Goal: Task Accomplishment & Management: Complete application form

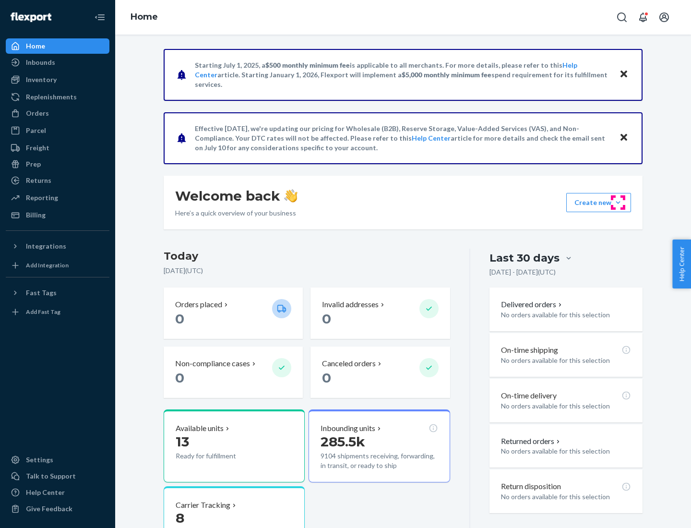
click at [618, 203] on button "Create new Create new inbound Create new order Create new product" at bounding box center [599, 202] width 65 height 19
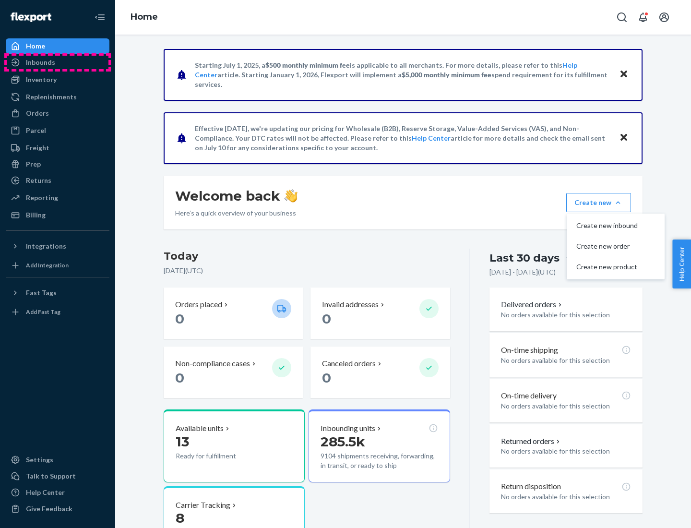
click at [58, 62] on div "Inbounds" at bounding box center [58, 62] width 102 height 13
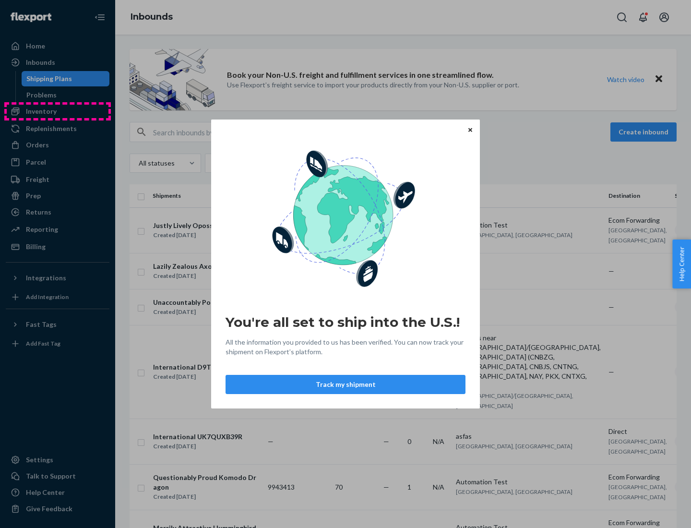
click at [58, 111] on div "You're all set to ship into the U.S.! All the information you provided to us ha…" at bounding box center [345, 264] width 691 height 528
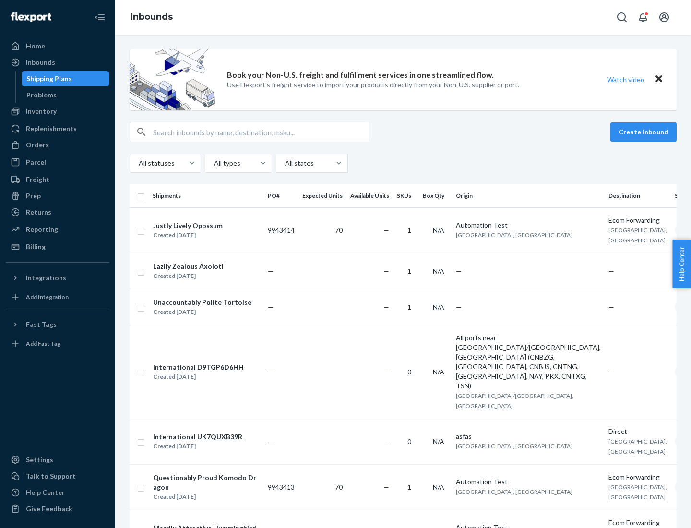
click at [403, 17] on div "Inbounds" at bounding box center [403, 17] width 576 height 35
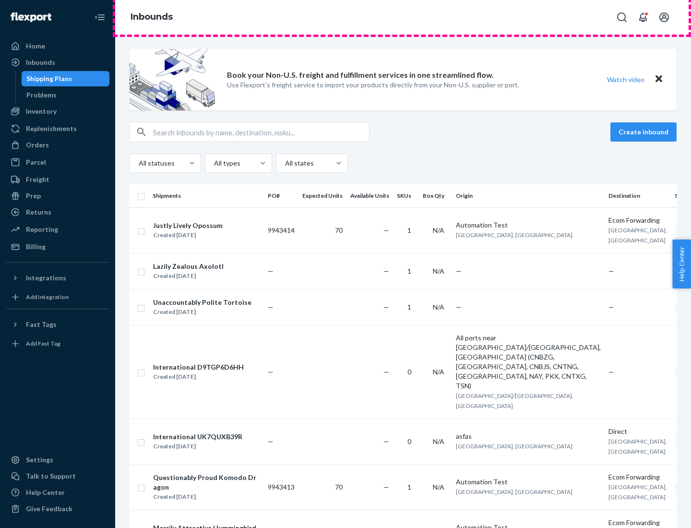
click at [403, 17] on div "Inbounds" at bounding box center [403, 17] width 576 height 35
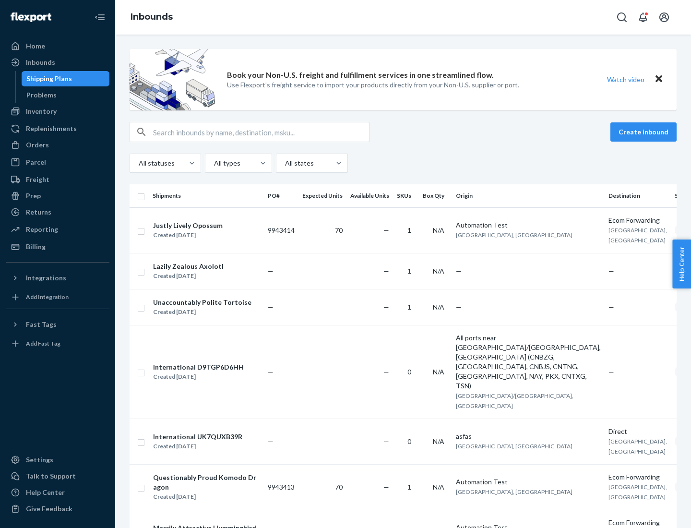
click at [403, 163] on div "All statuses All types All states" at bounding box center [403, 163] width 547 height 19
click at [48, 79] on div "Shipping Plans" at bounding box center [49, 79] width 46 height 10
click at [645, 132] on button "Create inbound" at bounding box center [644, 131] width 66 height 19
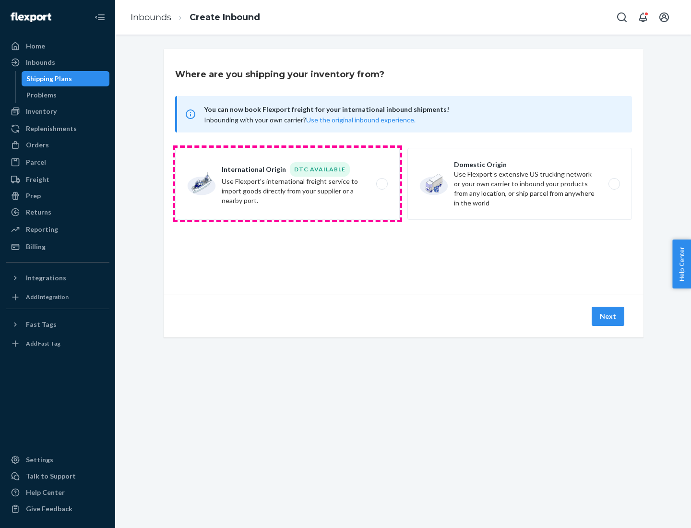
click at [288, 184] on label "International Origin DTC Available Use Flexport's international freight service…" at bounding box center [287, 184] width 225 height 72
click at [382, 184] on input "International Origin DTC Available Use Flexport's international freight service…" at bounding box center [385, 184] width 6 height 6
radio input "true"
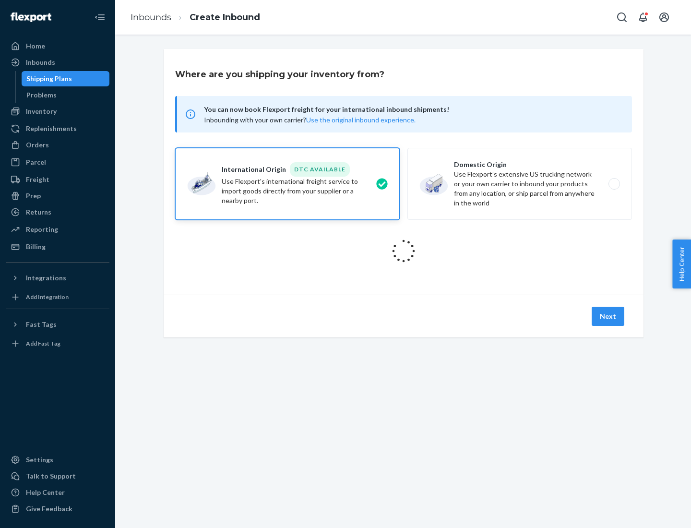
click at [404, 251] on icon at bounding box center [403, 251] width 27 height 27
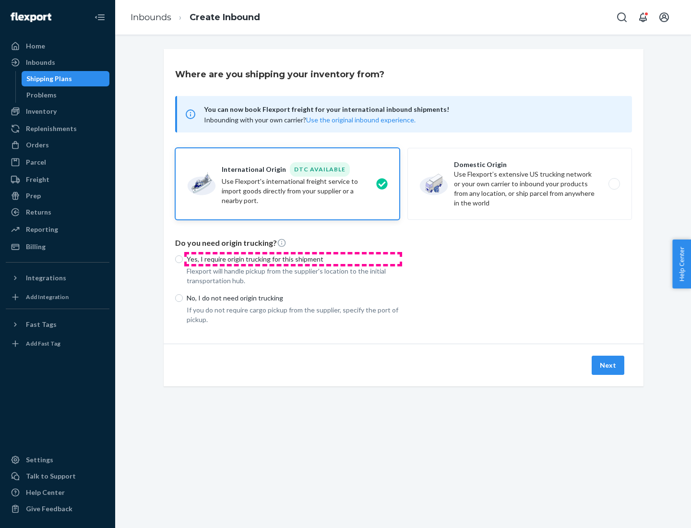
click at [293, 259] on p "Yes, I require origin trucking for this shipment" at bounding box center [293, 260] width 213 height 10
click at [183, 259] on input "Yes, I require origin trucking for this shipment" at bounding box center [179, 259] width 8 height 8
radio input "true"
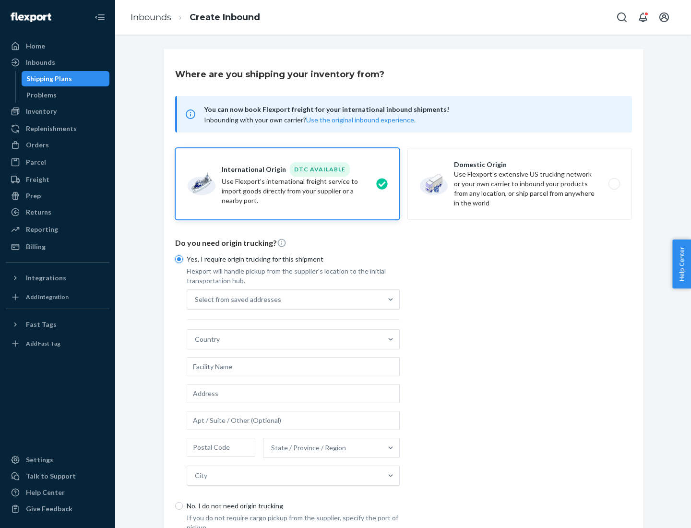
scroll to position [18, 0]
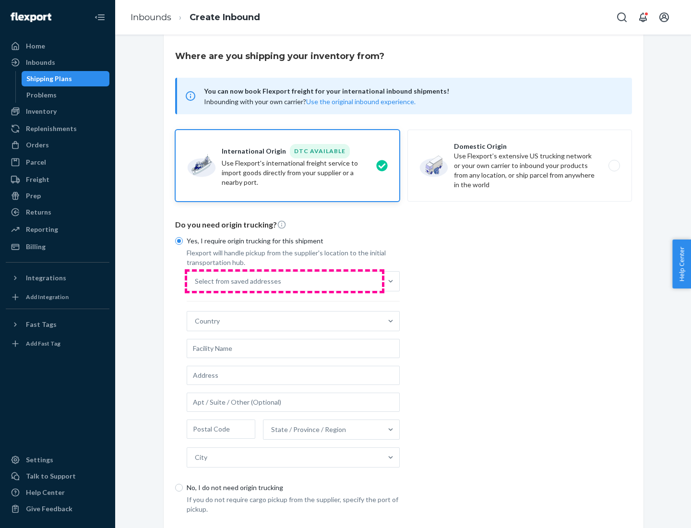
click at [285, 281] on div "Select from saved addresses" at bounding box center [284, 281] width 195 height 19
click at [196, 281] on input "Select from saved addresses" at bounding box center [195, 282] width 1 height 10
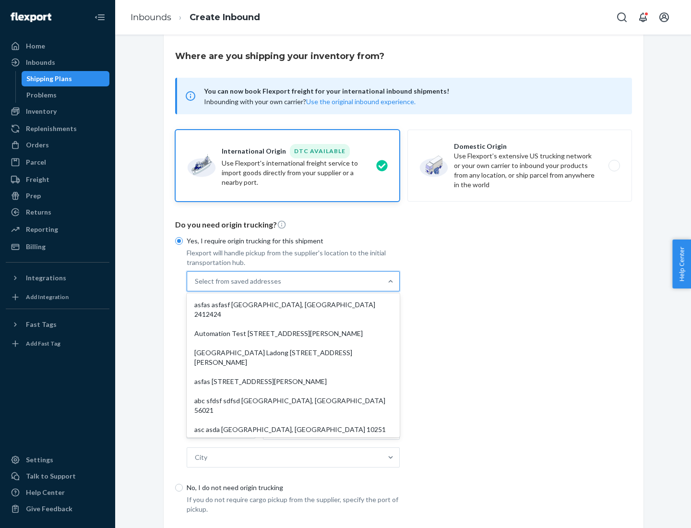
scroll to position [42, 0]
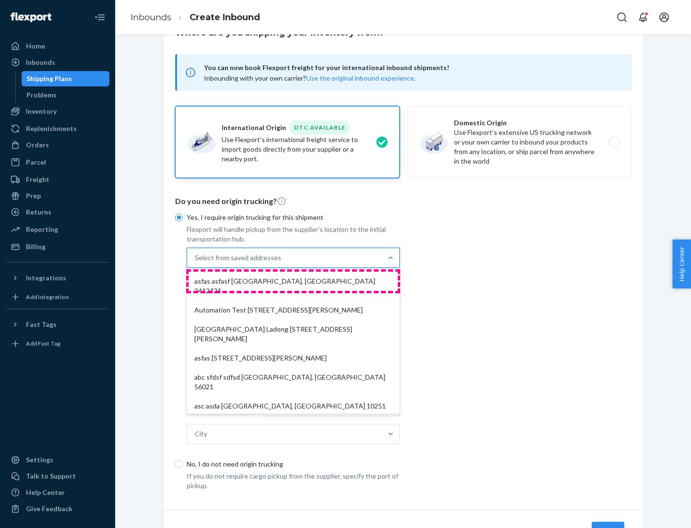
click at [293, 281] on div "asfas asfasf [GEOGRAPHIC_DATA], [GEOGRAPHIC_DATA] 2412424" at bounding box center [293, 286] width 209 height 29
click at [196, 263] on input "option asfas asfasf [GEOGRAPHIC_DATA], [GEOGRAPHIC_DATA] 2412424 focused, 1 of …" at bounding box center [195, 258] width 1 height 10
type input "asfas"
type input "asfasf"
type input "2412424"
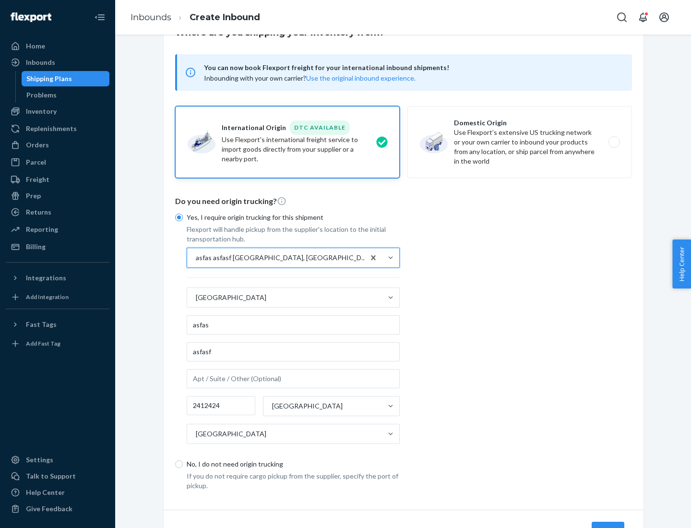
scroll to position [89, 0]
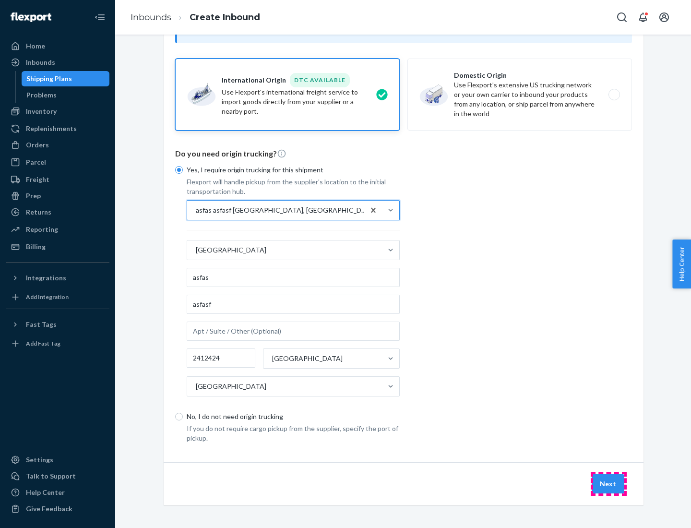
click at [609, 484] on button "Next" at bounding box center [608, 483] width 33 height 19
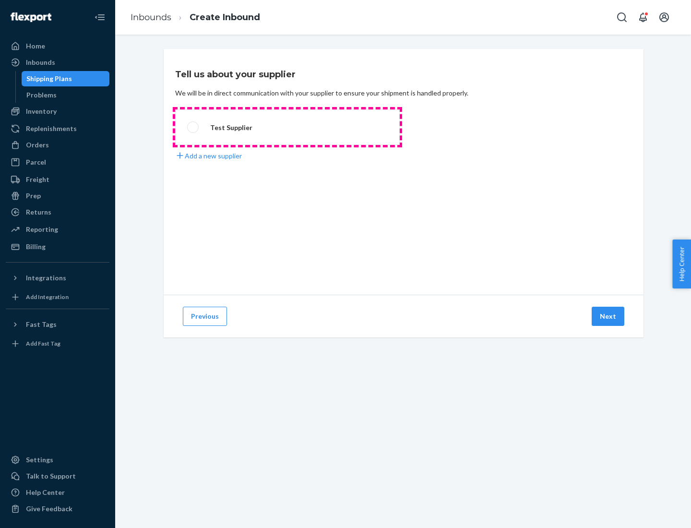
click at [288, 127] on label "Test Supplier" at bounding box center [287, 127] width 225 height 36
click at [194, 127] on input "Test Supplier" at bounding box center [190, 127] width 6 height 6
radio input "true"
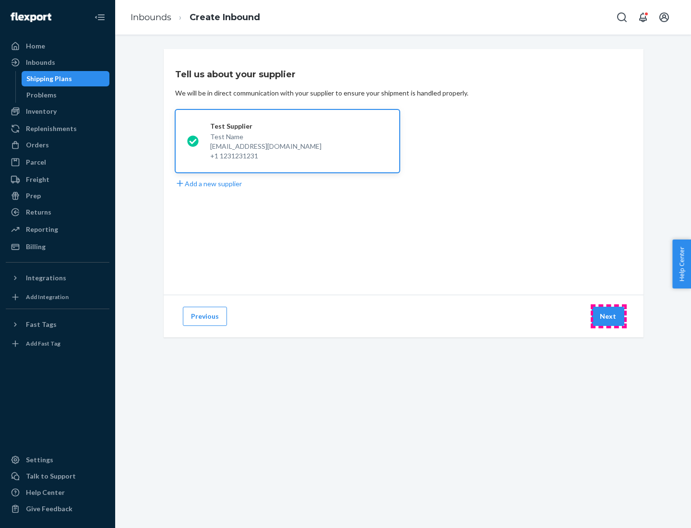
click at [609, 316] on button "Next" at bounding box center [608, 316] width 33 height 19
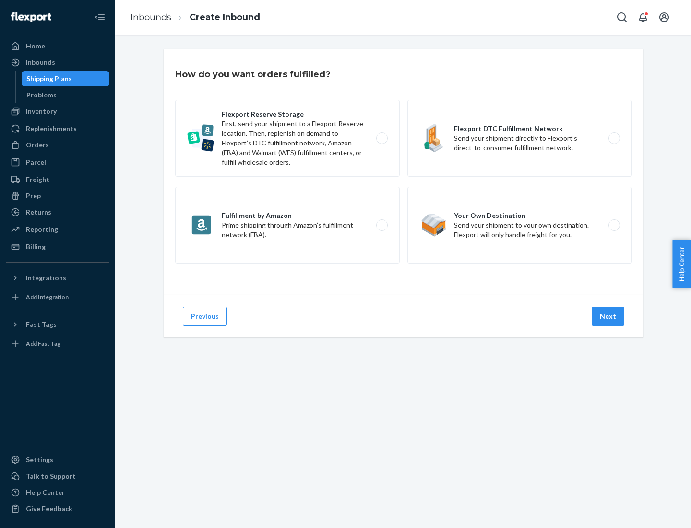
click at [288, 225] on label "Fulfillment by Amazon Prime shipping through Amazon’s fulfillment network (FBA)." at bounding box center [287, 225] width 225 height 77
click at [382, 225] on input "Fulfillment by Amazon Prime shipping through Amazon’s fulfillment network (FBA)." at bounding box center [385, 225] width 6 height 6
radio input "true"
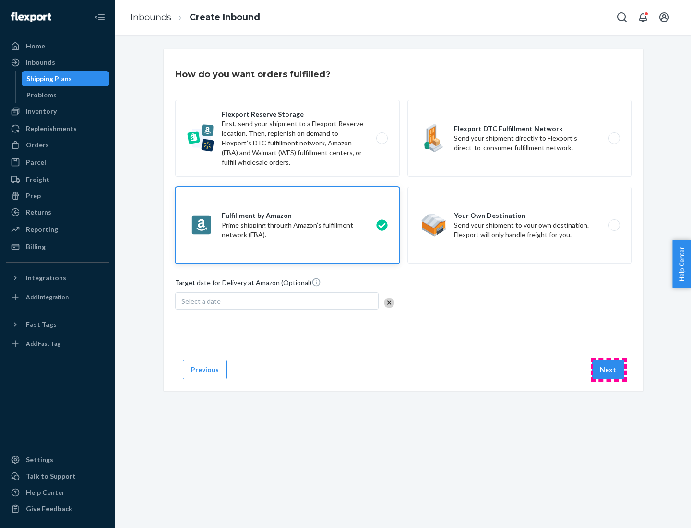
click at [609, 370] on button "Next" at bounding box center [608, 369] width 33 height 19
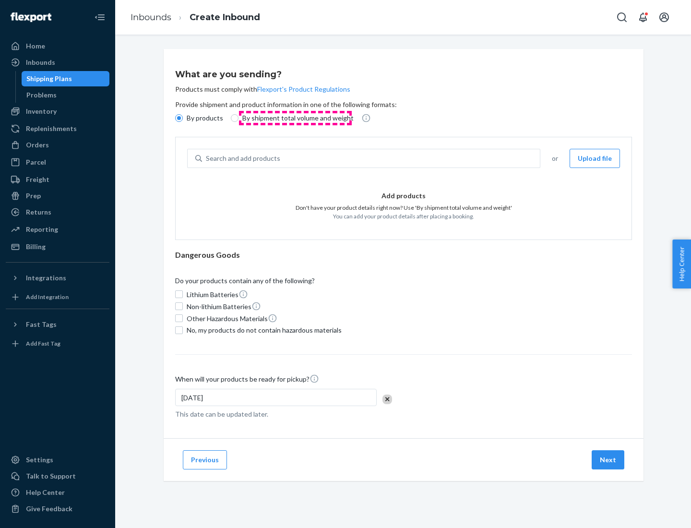
click at [295, 118] on p "By shipment total volume and weight" at bounding box center [297, 118] width 111 height 10
click at [239, 118] on input "By shipment total volume and weight" at bounding box center [235, 118] width 8 height 8
radio input "true"
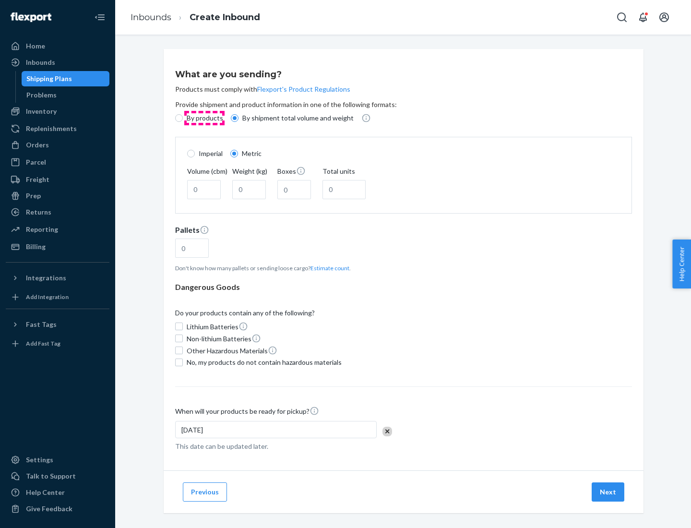
click at [204, 118] on p "By products" at bounding box center [205, 118] width 36 height 10
click at [183, 118] on input "By products" at bounding box center [179, 118] width 8 height 8
radio input "true"
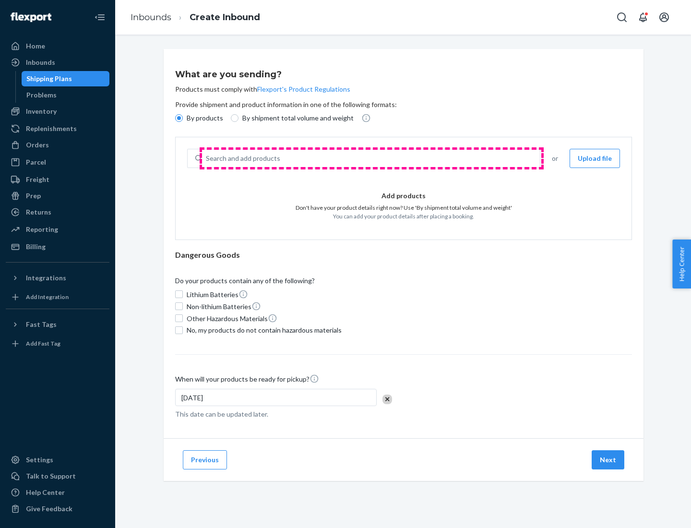
click at [372, 158] on div "Search and add products" at bounding box center [371, 158] width 338 height 17
click at [207, 158] on input "Search and add products" at bounding box center [206, 159] width 1 height 10
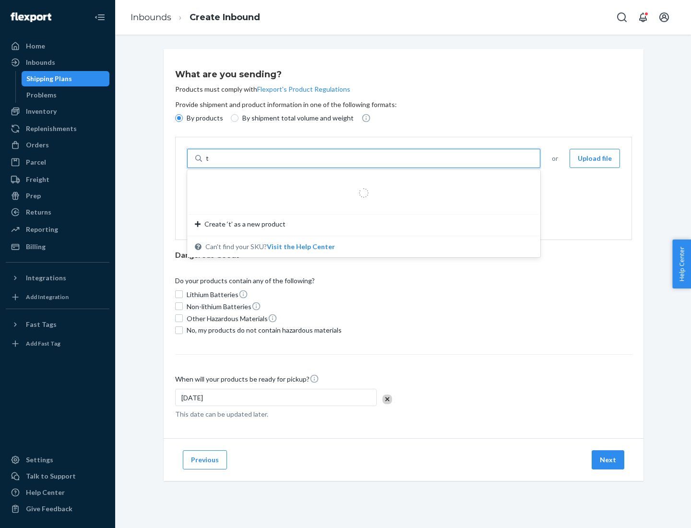
type input "test"
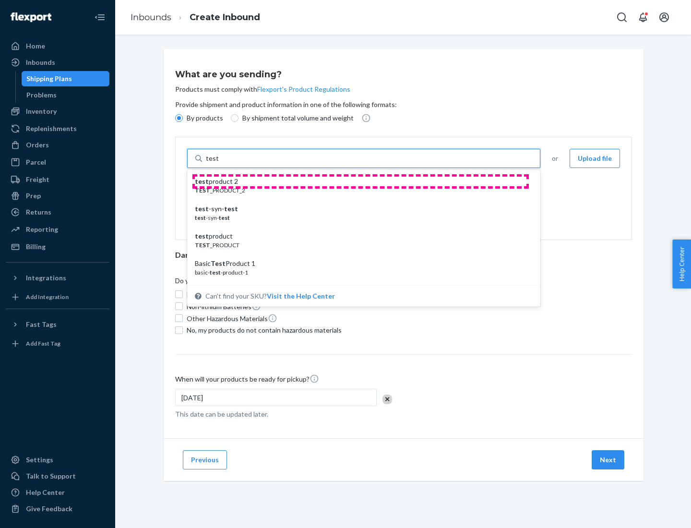
click at [361, 182] on div "test product 2" at bounding box center [360, 182] width 330 height 10
click at [218, 163] on input "test" at bounding box center [212, 159] width 12 height 10
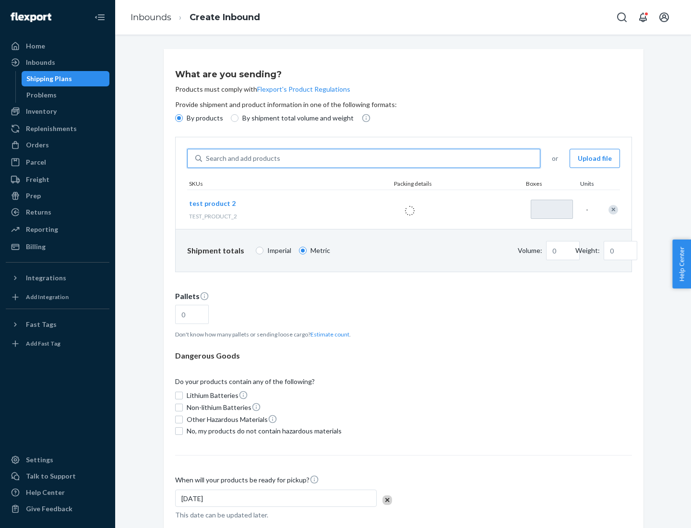
type input "1"
type input "0.02"
type input "22.23"
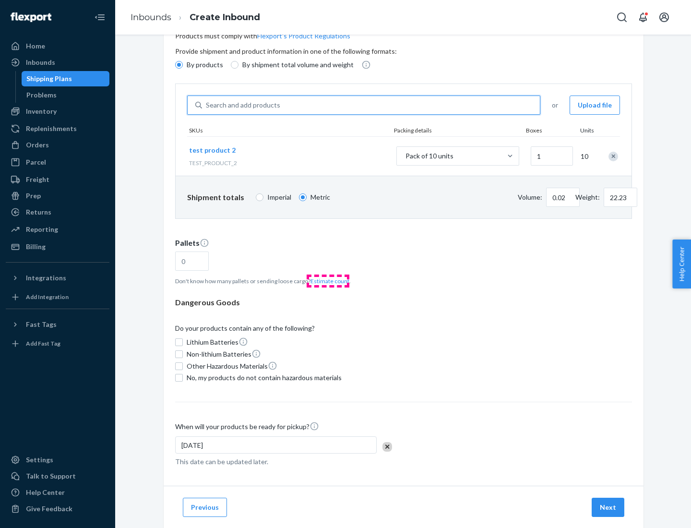
click at [328, 281] on button "Estimate count" at bounding box center [330, 281] width 39 height 8
type input "1"
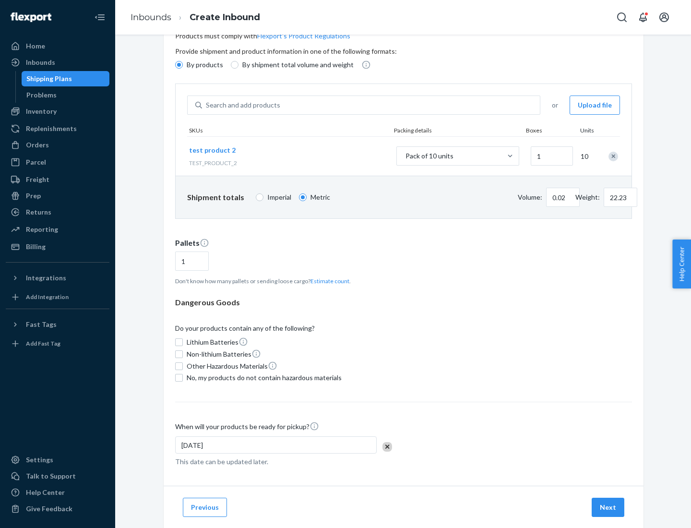
scroll to position [77, 0]
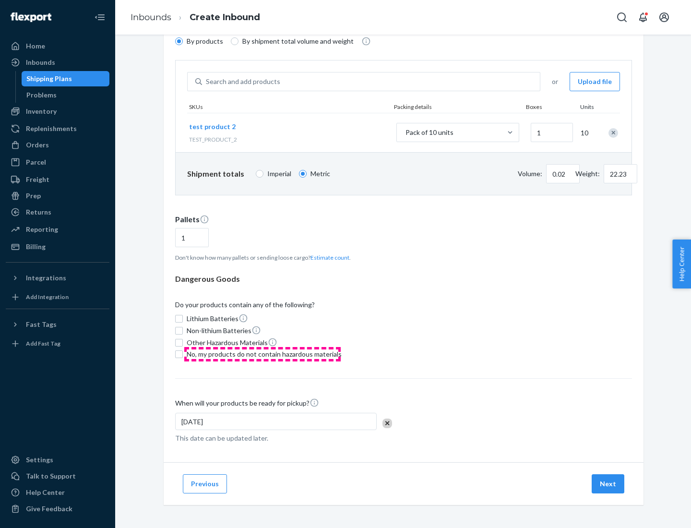
click at [263, 354] on span "No, my products do not contain hazardous materials" at bounding box center [264, 355] width 155 height 10
click at [183, 354] on input "No, my products do not contain hazardous materials" at bounding box center [179, 355] width 8 height 8
checkbox input "true"
click at [609, 484] on button "Next" at bounding box center [608, 483] width 33 height 19
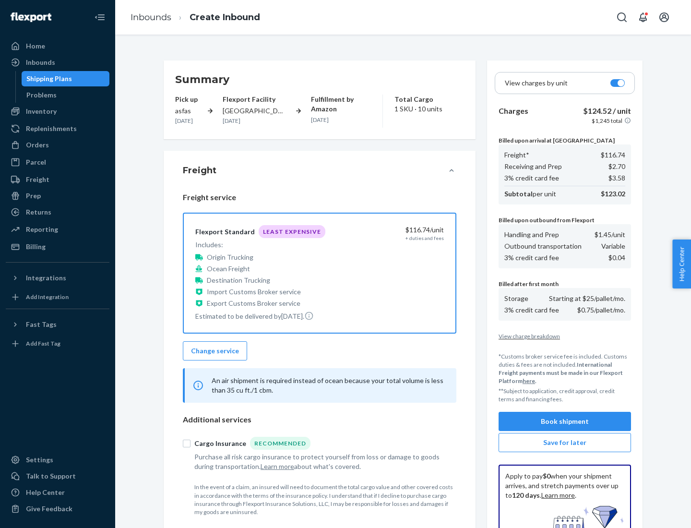
scroll to position [140, 0]
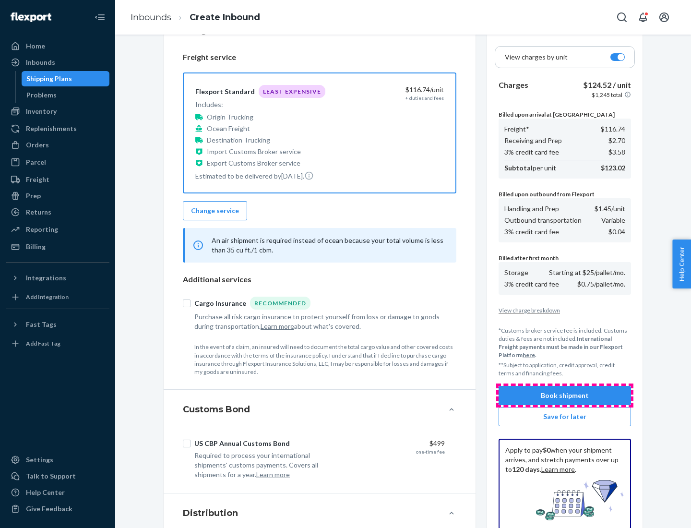
click at [565, 396] on button "Book shipment" at bounding box center [565, 395] width 133 height 19
